Goal: Complete application form

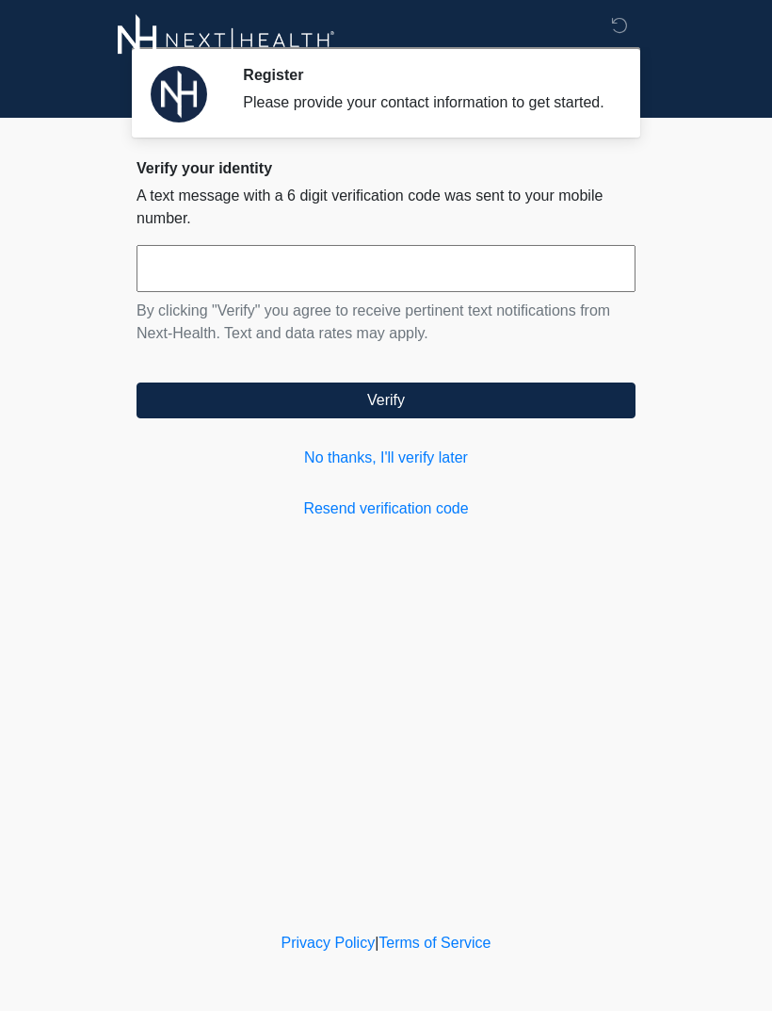
click at [363, 271] on input "text" at bounding box center [386, 268] width 499 height 47
type input "******"
click at [552, 414] on button "Verify" at bounding box center [386, 400] width 499 height 36
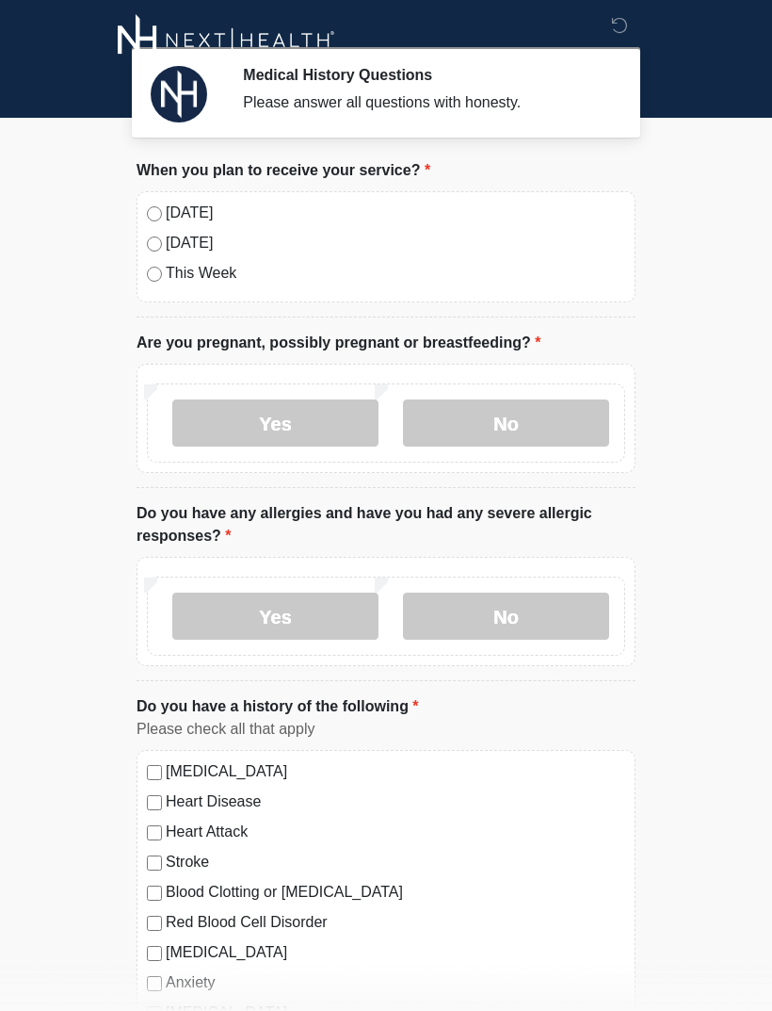
click at [562, 416] on label "No" at bounding box center [506, 422] width 206 height 47
click at [555, 626] on label "No" at bounding box center [506, 616] width 206 height 47
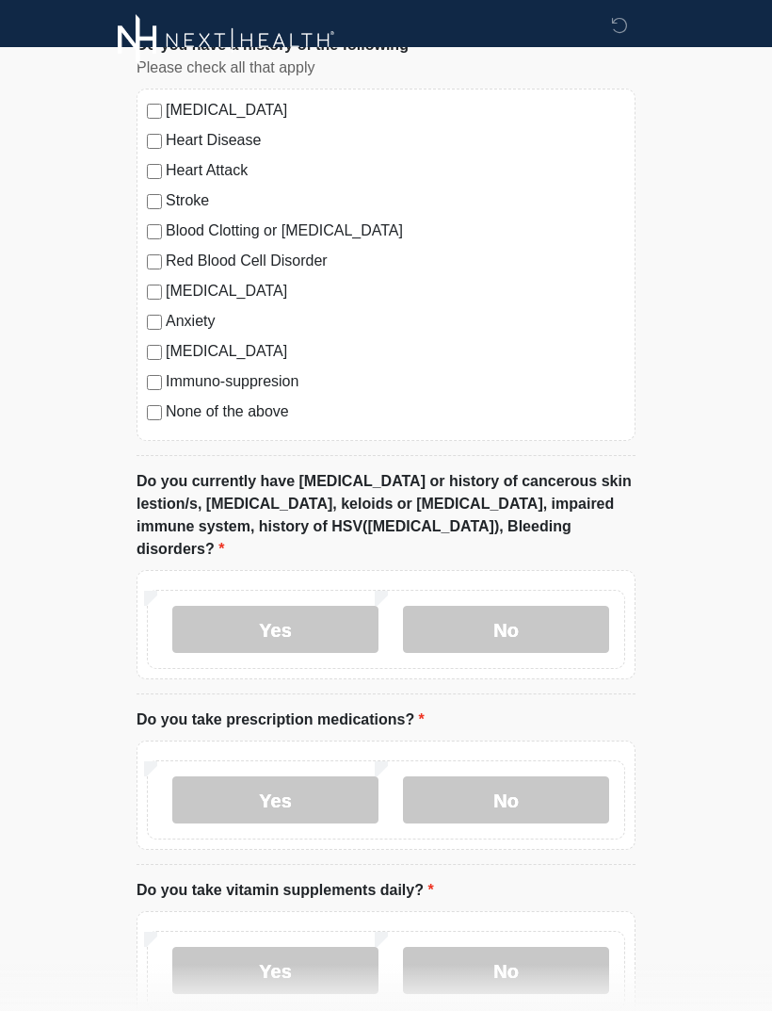
scroll to position [660, 0]
click at [566, 607] on label "No" at bounding box center [506, 630] width 206 height 47
click at [582, 778] on label "No" at bounding box center [506, 799] width 206 height 47
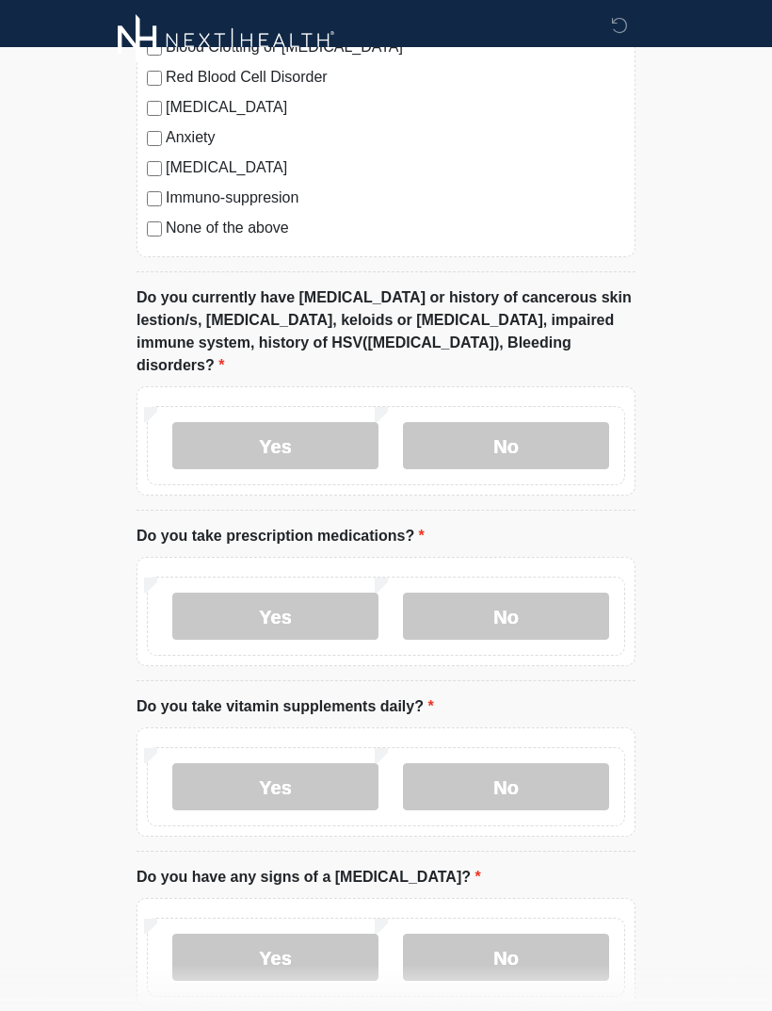
scroll to position [844, 0]
click at [289, 768] on label "Yes" at bounding box center [275, 787] width 206 height 47
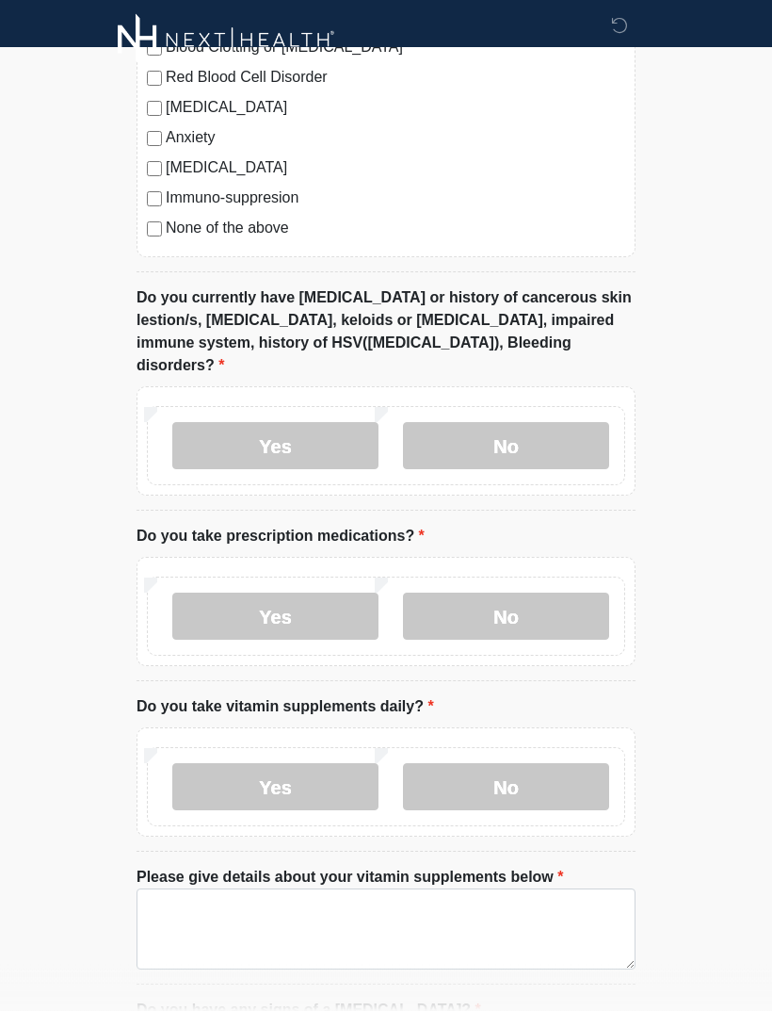
scroll to position [845, 0]
click at [584, 772] on label "No" at bounding box center [506, 786] width 206 height 47
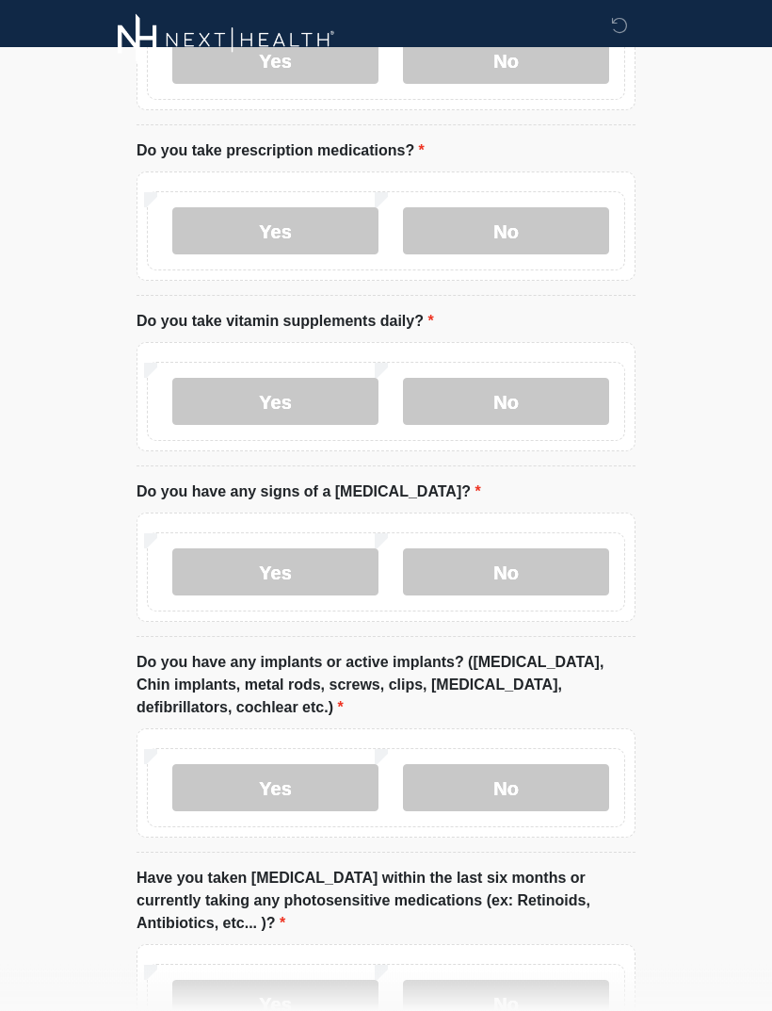
scroll to position [1230, 0]
click at [549, 551] on label "No" at bounding box center [506, 571] width 206 height 47
click at [563, 764] on label "No" at bounding box center [506, 787] width 206 height 47
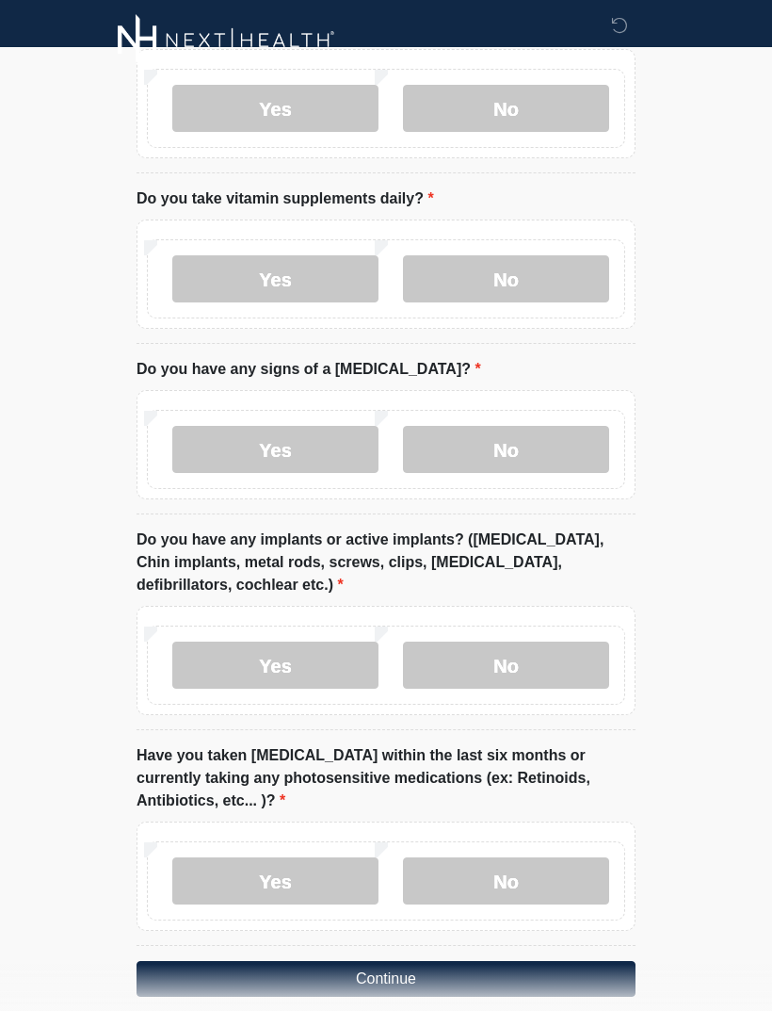
click at [566, 857] on label "No" at bounding box center [506, 880] width 206 height 47
click at [577, 961] on button "Continue" at bounding box center [386, 979] width 499 height 36
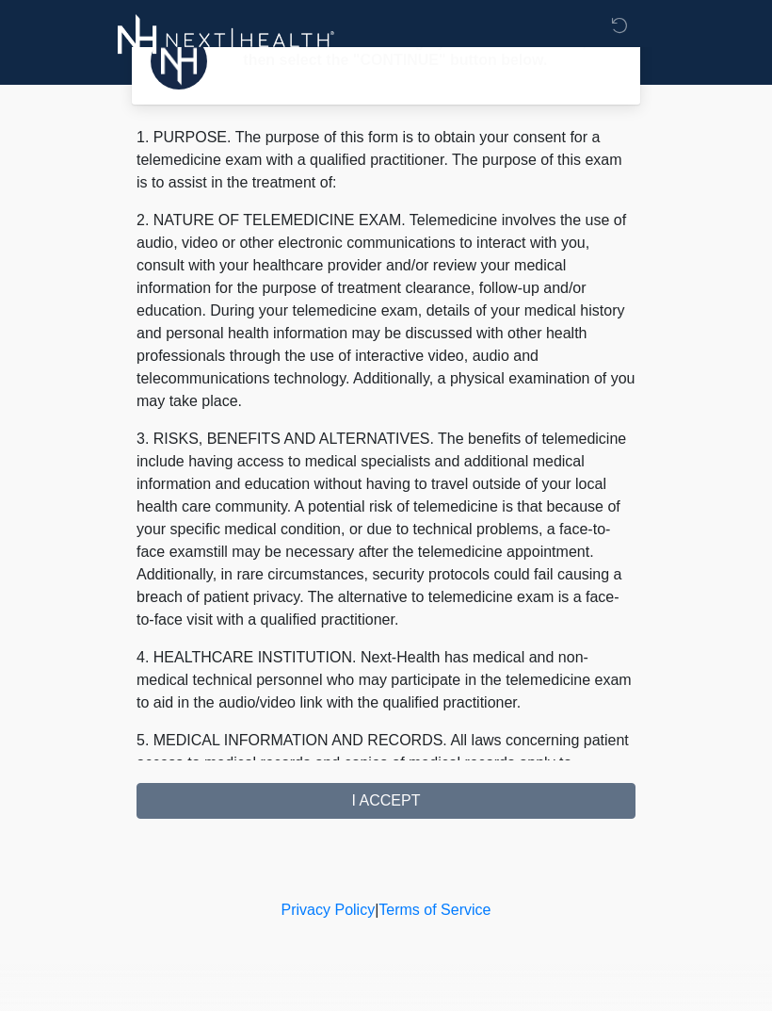
scroll to position [0, 0]
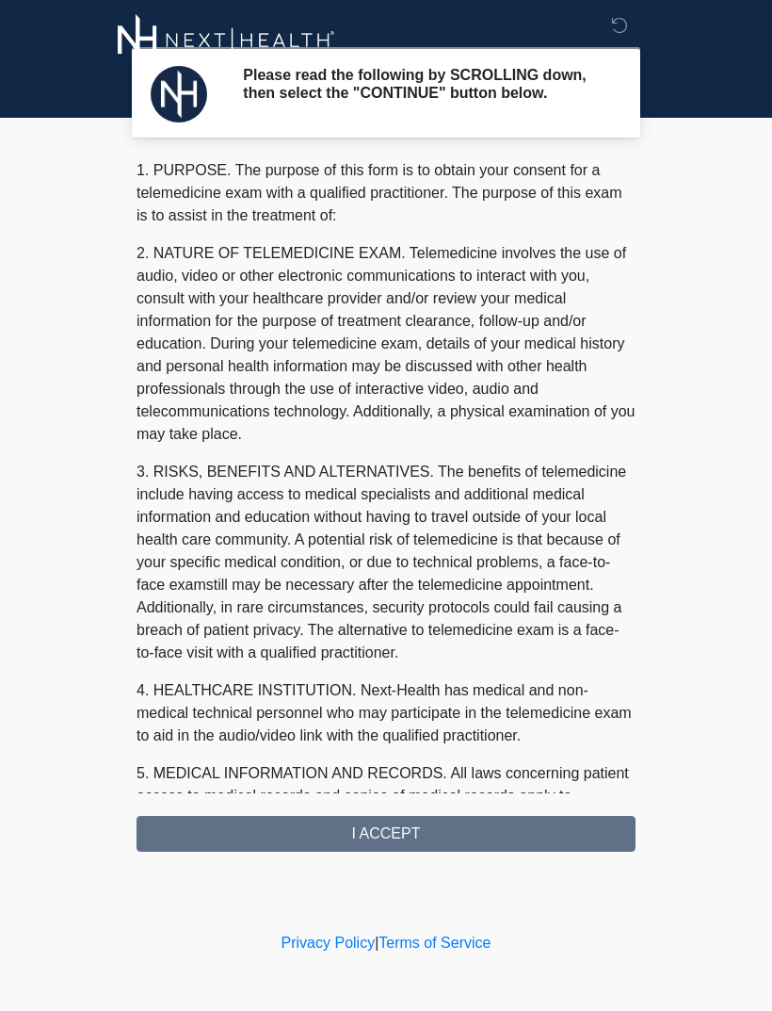
click at [558, 831] on div "1. PURPOSE. The purpose of this form is to obtain your consent for a telemedici…" at bounding box center [386, 505] width 499 height 692
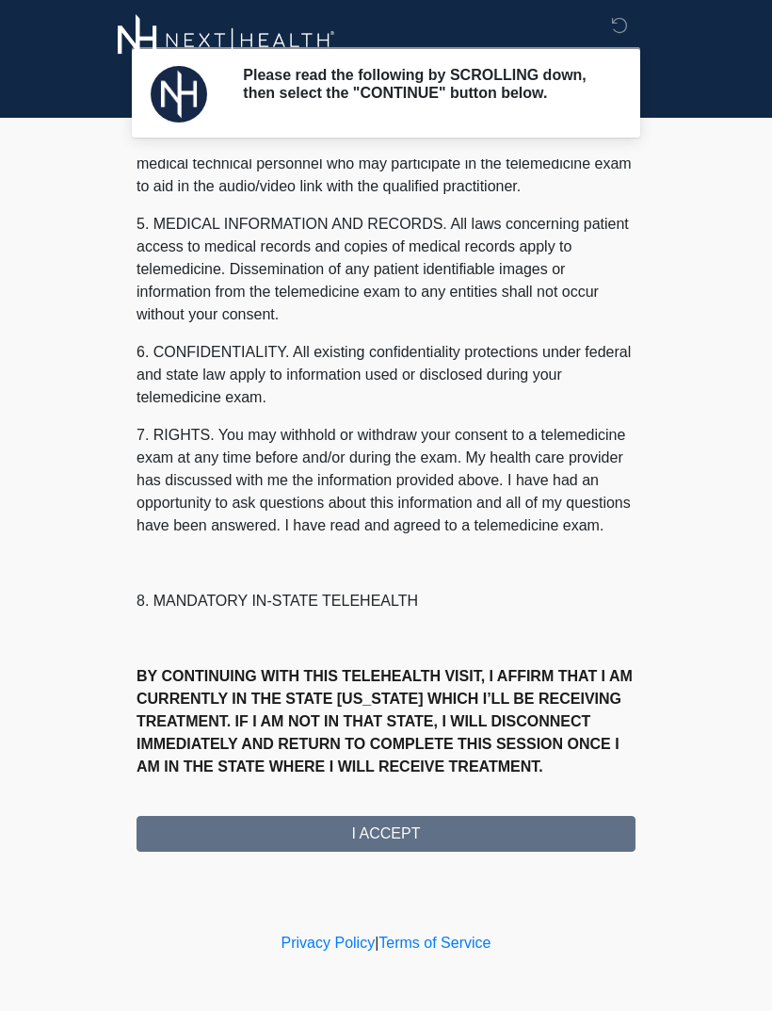
click at [549, 820] on div "1. PURPOSE. The purpose of this form is to obtain your consent for a telemedici…" at bounding box center [386, 505] width 499 height 692
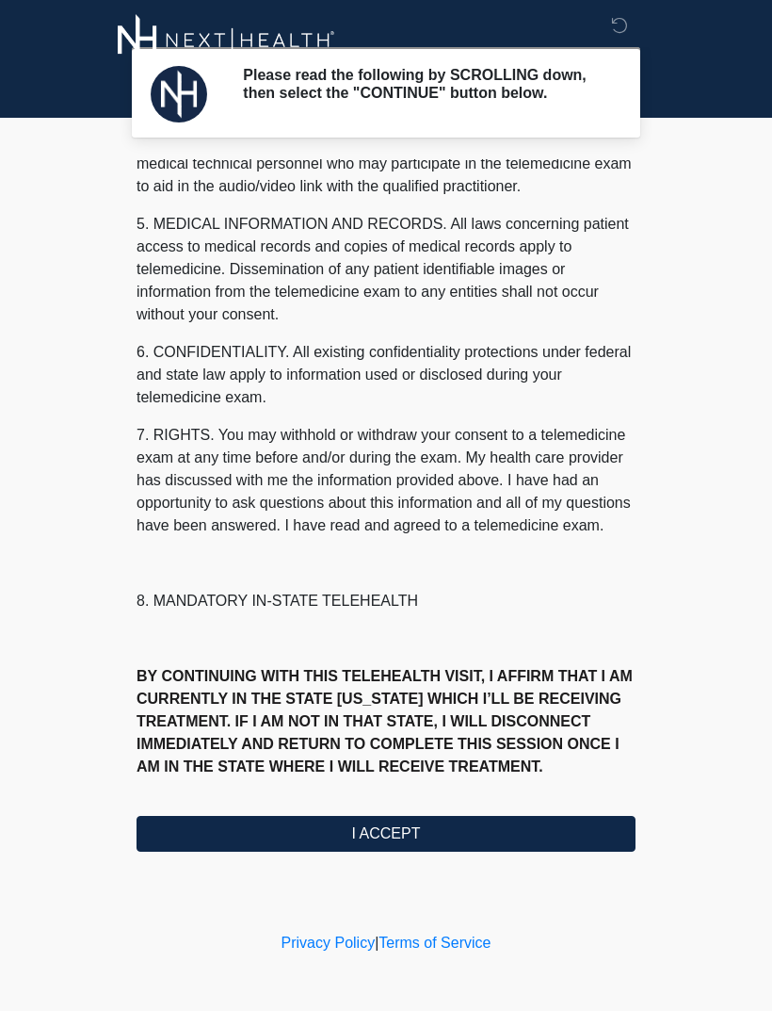
click at [575, 837] on button "I ACCEPT" at bounding box center [386, 834] width 499 height 36
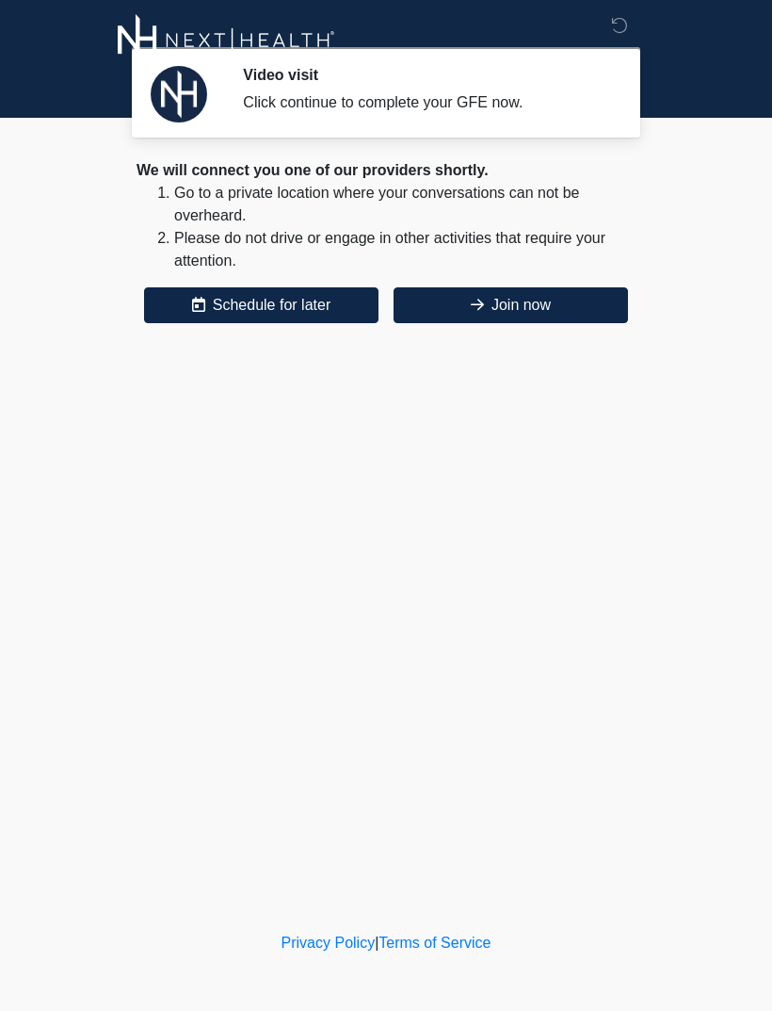
click at [542, 289] on button "Join now" at bounding box center [511, 305] width 235 height 36
